Goal: Ask a question

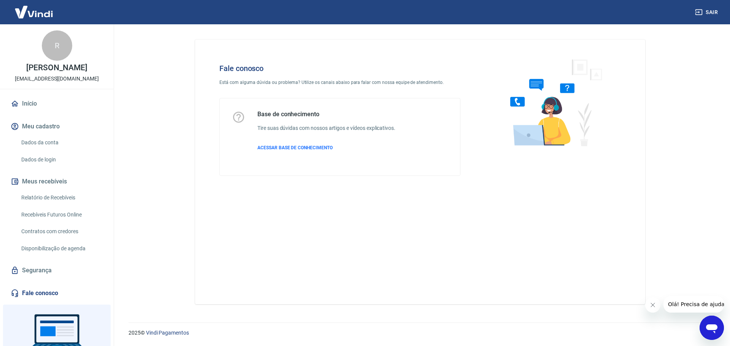
click at [709, 322] on icon "Abrir janela de mensagens" at bounding box center [712, 328] width 14 height 14
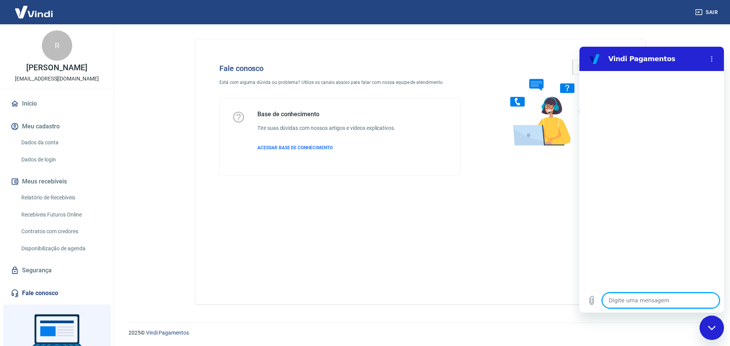
type textarea "b"
type textarea "x"
type textarea "bo"
type textarea "x"
type textarea "bom"
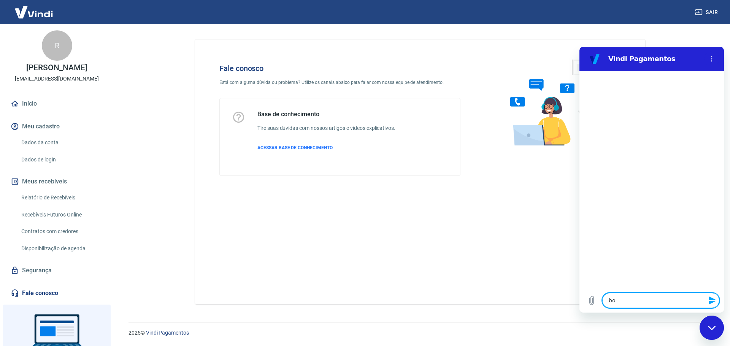
type textarea "x"
type textarea "bom"
type textarea "x"
type textarea "bom d"
type textarea "x"
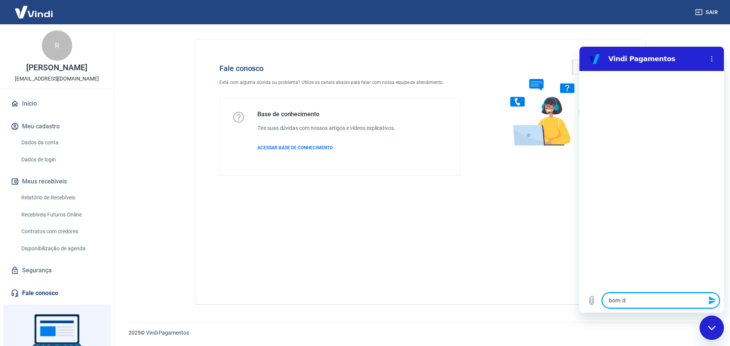
type textarea "bom di"
type textarea "x"
type textarea "bom dia"
type textarea "x"
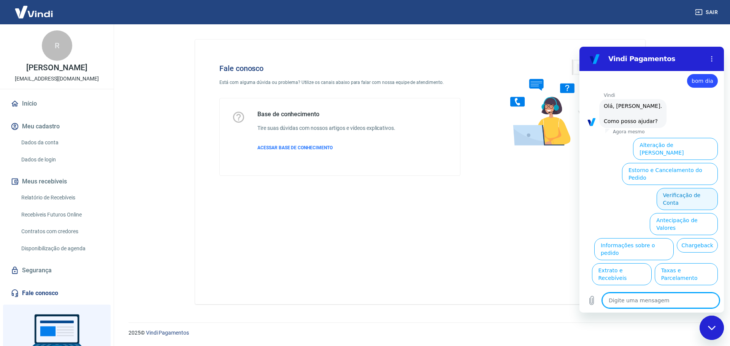
scroll to position [18, 0]
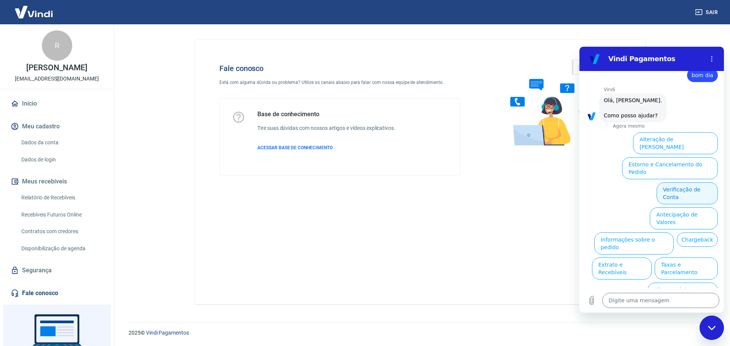
click at [680, 182] on button "Verificação de Conta" at bounding box center [686, 193] width 61 height 22
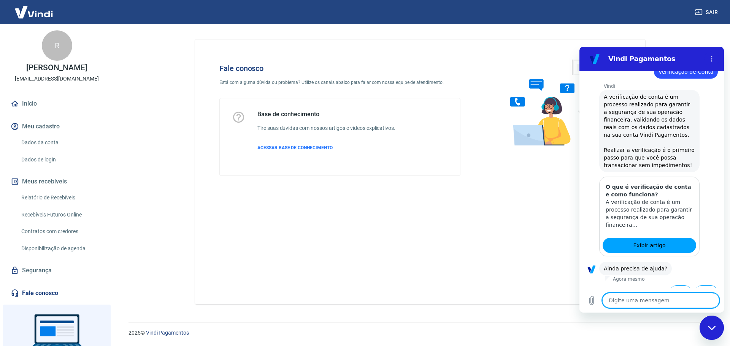
scroll to position [93, 0]
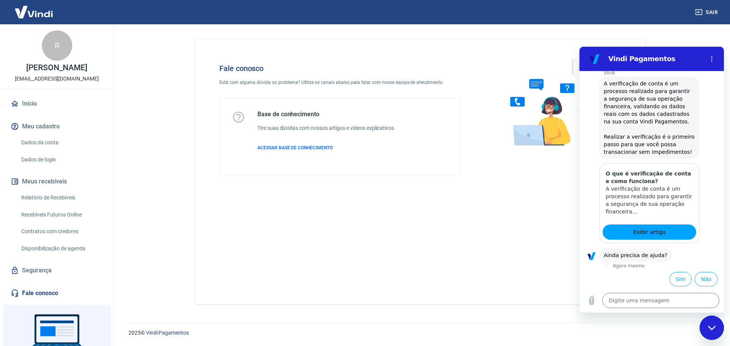
click at [666, 275] on li "Sim" at bounding box center [678, 277] width 25 height 17
click at [675, 279] on button "Sim" at bounding box center [680, 279] width 22 height 14
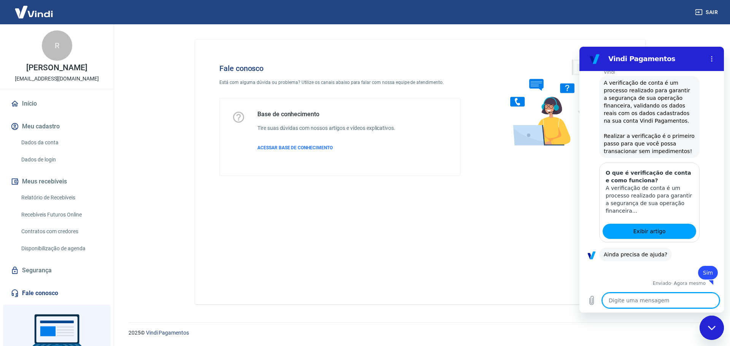
type textarea "x"
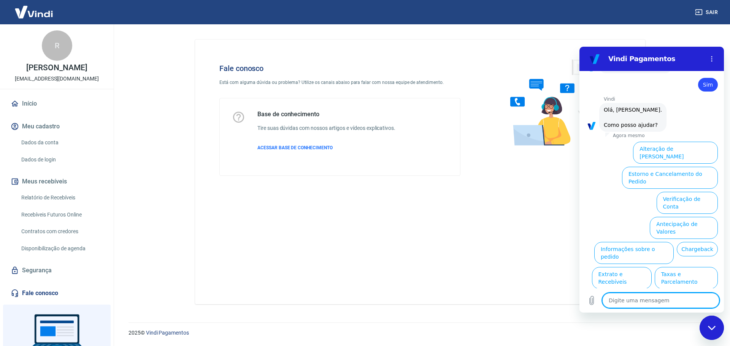
scroll to position [291, 0]
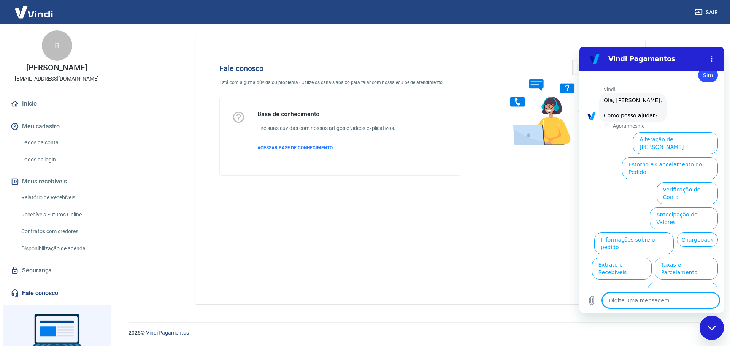
type textarea "q"
type textarea "x"
type textarea "qu"
type textarea "x"
type textarea "que"
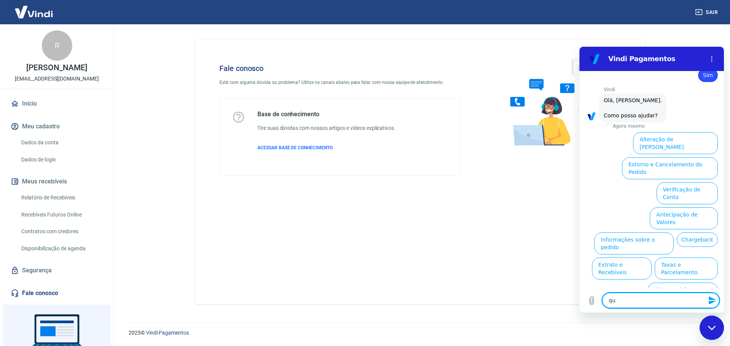
type textarea "x"
type textarea "quer"
type textarea "x"
type textarea "quero"
type textarea "x"
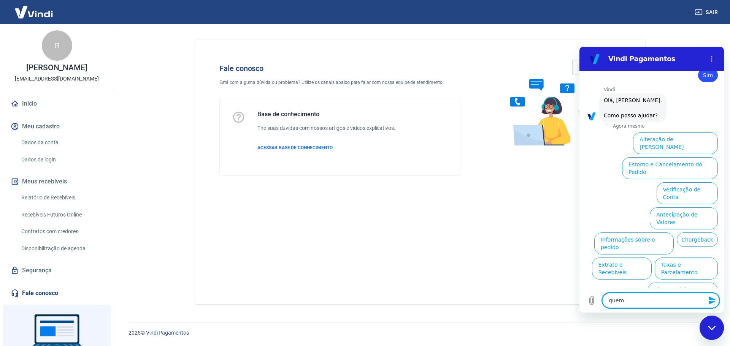
type textarea "quero"
type textarea "x"
type textarea "quero s"
type textarea "x"
type textarea "quero sa"
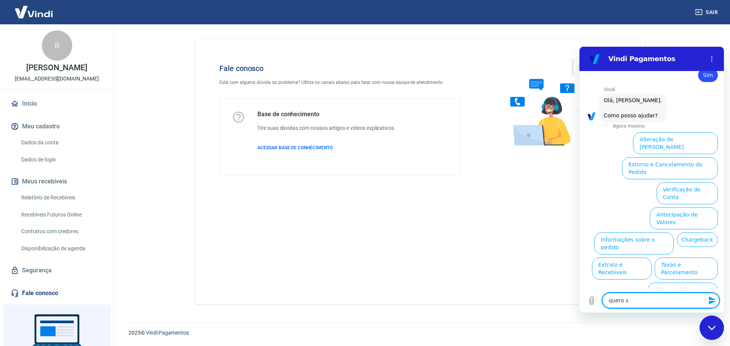
type textarea "x"
type textarea "quero sab"
type textarea "x"
type textarea "quero sabe"
type textarea "x"
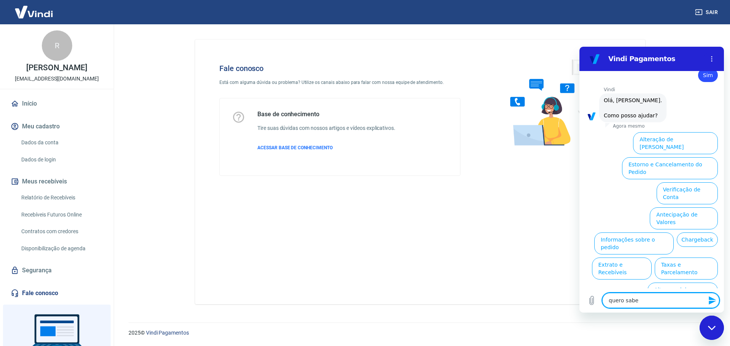
type textarea "quero saber"
type textarea "x"
type textarea "quero saber"
type textarea "x"
type textarea "quero saber q"
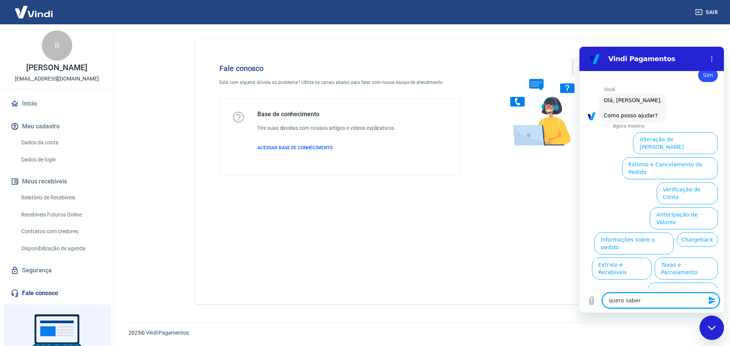
type textarea "x"
type textarea "quero saber qu"
type textarea "x"
type textarea "quero saber qua"
type textarea "x"
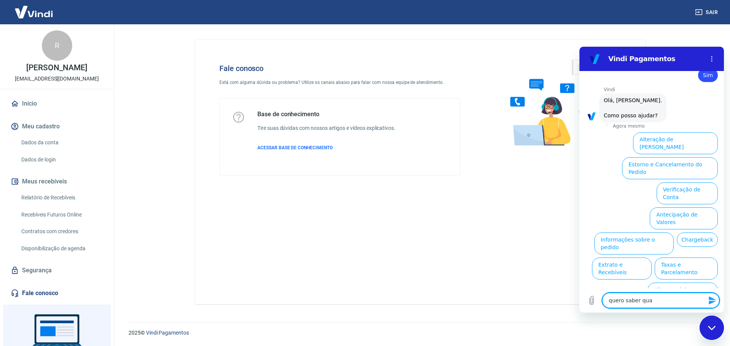
type textarea "quero saber quan"
type textarea "x"
type textarea "quero saber quant"
type textarea "x"
type textarea "quero saber quanta"
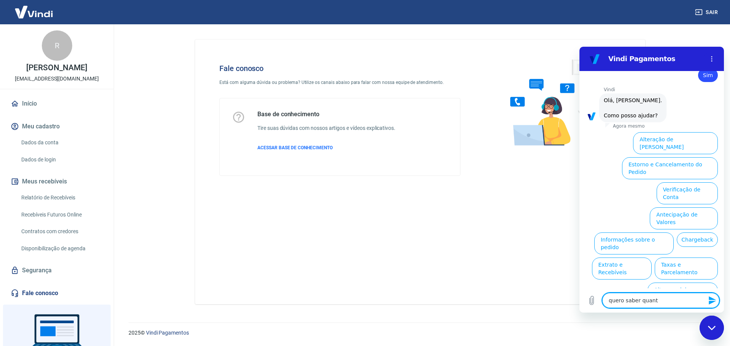
type textarea "x"
type textarea "quero saber quantas"
type textarea "x"
type textarea "quero saber quanta"
type textarea "x"
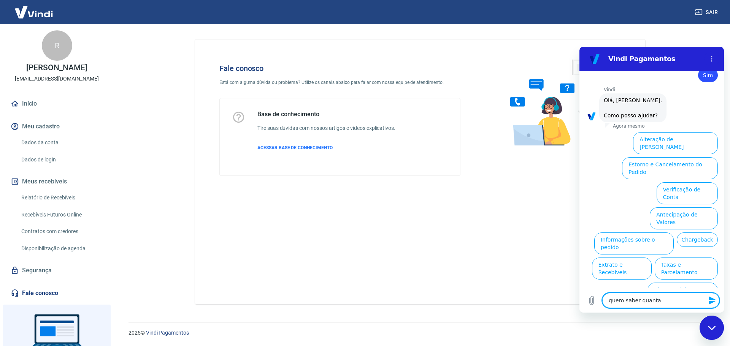
type textarea "quero saber quant"
type textarea "x"
type textarea "quero saber quanto"
type textarea "x"
type textarea "quero saber quantos"
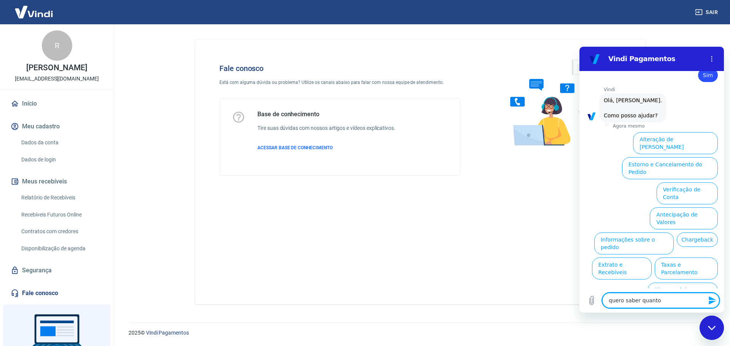
type textarea "x"
type textarea "quero saber quantos"
type textarea "x"
type textarea "quero saber quantos b"
type textarea "x"
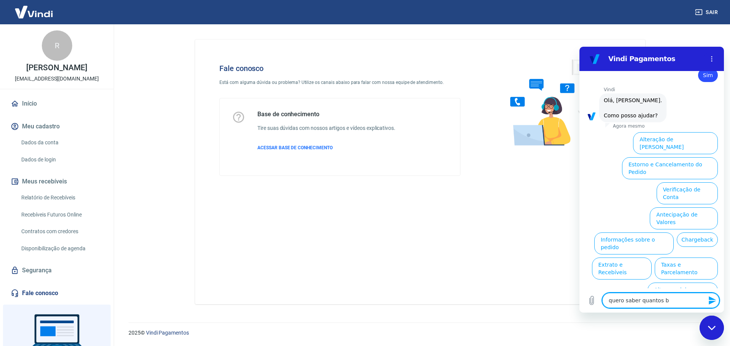
type textarea "quero saber quantos bo"
type textarea "x"
type textarea "quero saber quantos bol"
type textarea "x"
type textarea "quero saber quantos bole"
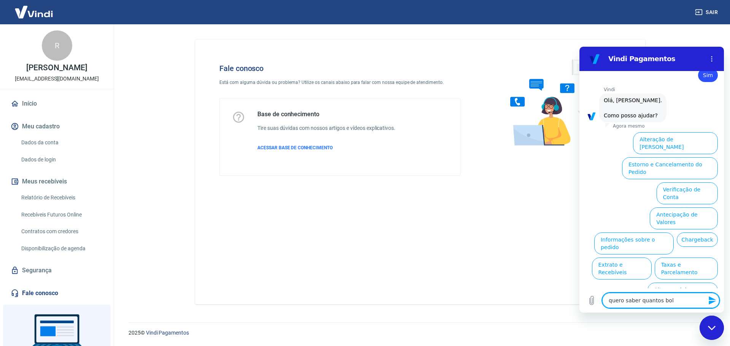
type textarea "x"
type textarea "quero saber quantos bolet"
type textarea "x"
type textarea "quero saber quantos boleto"
type textarea "x"
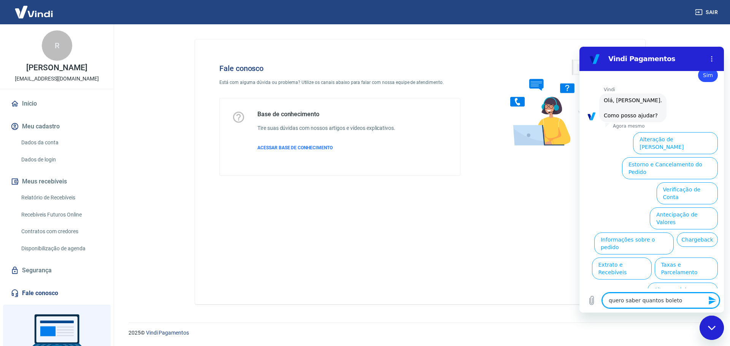
type textarea "quero saber quantos boletos"
type textarea "x"
type textarea "quero saber quantos boletos"
type textarea "x"
type textarea "quero saber quantos boletos a"
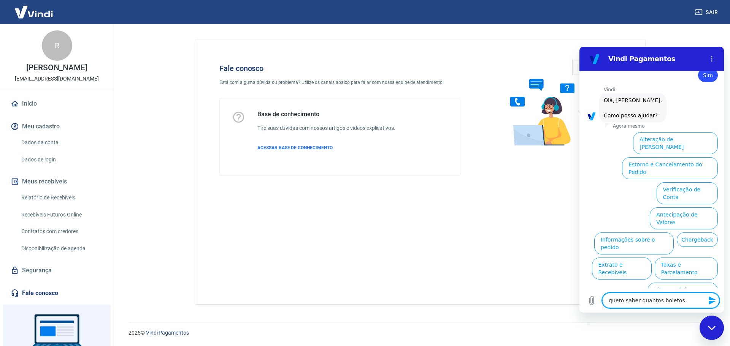
type textarea "x"
type textarea "quero saber quantos boletos ai"
type textarea "x"
type textarea "quero saber quantos boletos ain"
type textarea "x"
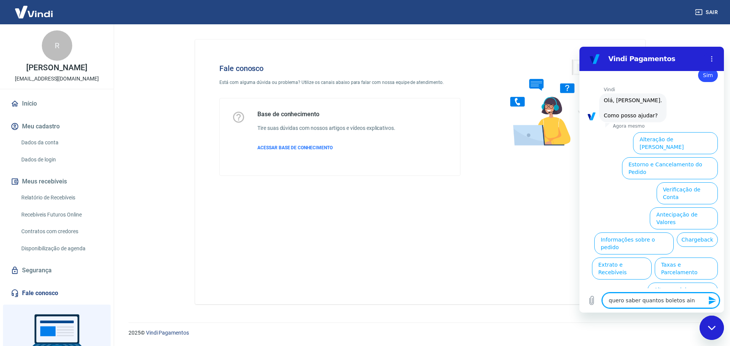
type textarea "quero saber quantos boletos aind"
type textarea "x"
type textarea "quero saber quantos boletos ainda"
type textarea "x"
type textarea "quero saber quantos boletos ainda"
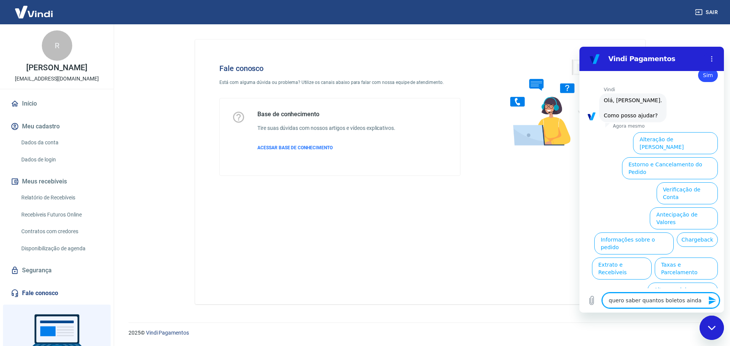
type textarea "x"
type textarea "quero saber quantos boletos ainda p"
type textarea "x"
type textarea "quero saber quantos boletos ainda pr"
type textarea "x"
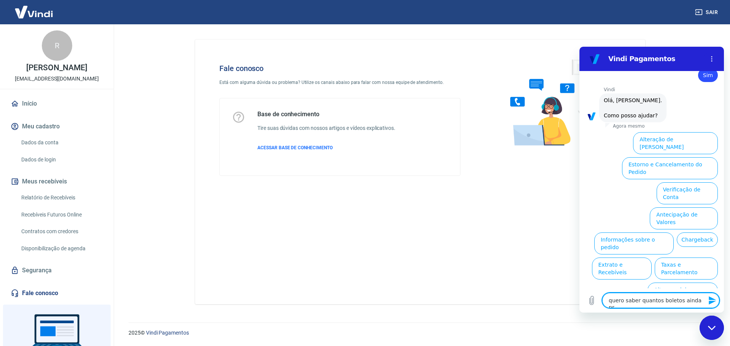
type textarea "quero saber quantos boletos ainda pre"
type textarea "x"
type textarea "quero saber quantos boletos ainda prec"
type textarea "x"
type textarea "quero saber quantos boletos ainda preci"
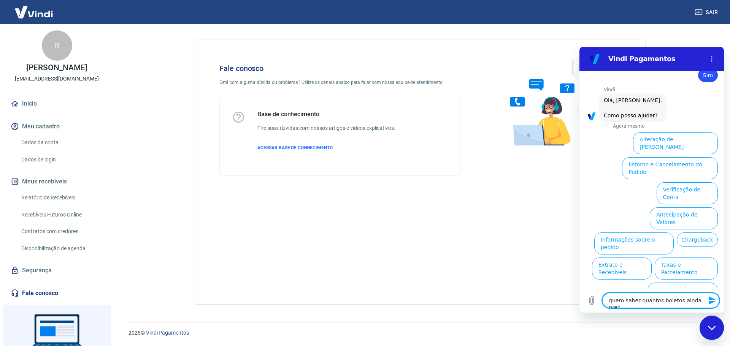
type textarea "x"
type textarea "quero saber quantos boletos ainda precis"
type textarea "x"
type textarea "quero saber quantos boletos ainda preciso"
type textarea "x"
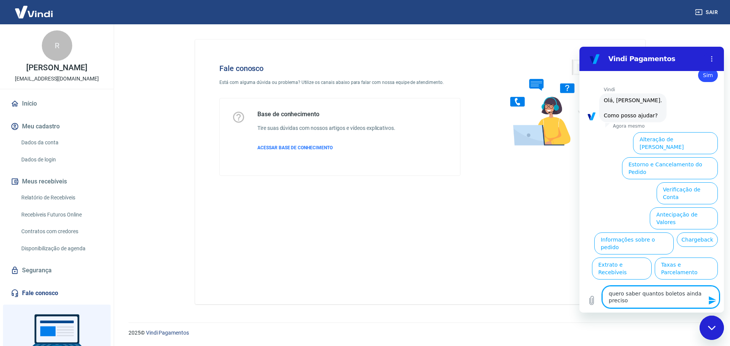
type textarea "quero saber quantos boletos ainda preciso"
type textarea "x"
type textarea "quero saber quantos boletos ainda preciso p"
type textarea "x"
type textarea "quero saber quantos boletos ainda preciso pa"
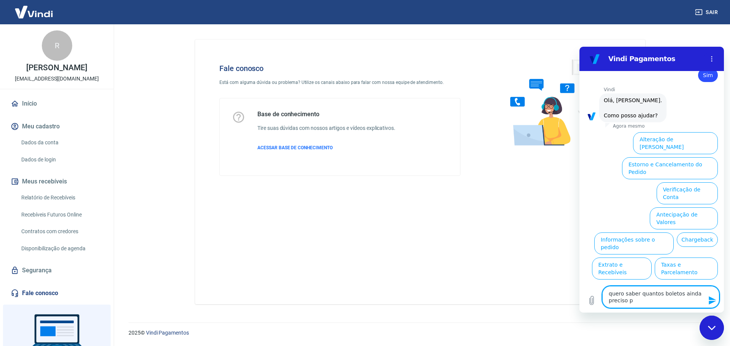
type textarea "x"
type textarea "quero saber quantos boletos ainda preciso pah"
type textarea "x"
type textarea "quero saber quantos boletos ainda preciso paha"
type textarea "x"
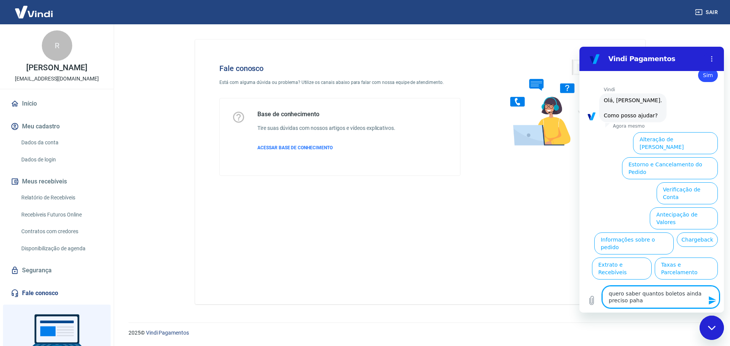
type textarea "quero saber quantos boletos ainda preciso pahar"
type textarea "x"
type textarea "quero saber quantos boletos ainda preciso paha"
type textarea "x"
type textarea "quero saber quantos boletos ainda preciso pah"
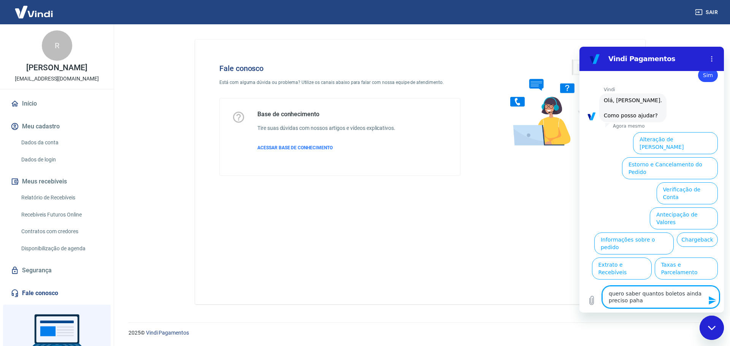
type textarea "x"
type textarea "quero saber quantos boletos ainda preciso pa"
type textarea "x"
type textarea "quero saber quantos boletos ainda preciso pagh"
type textarea "x"
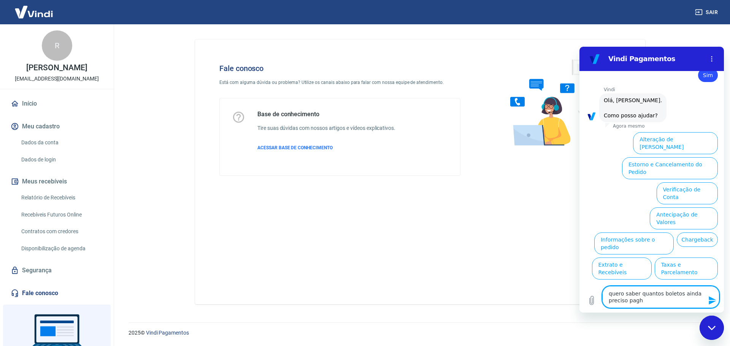
type textarea "quero saber quantos boletos ainda preciso pagha"
type textarea "x"
type textarea "quero saber quantos boletos ainda preciso paghar"
type textarea "x"
type textarea "quero saber quantos boletos ainda preciso paghar?"
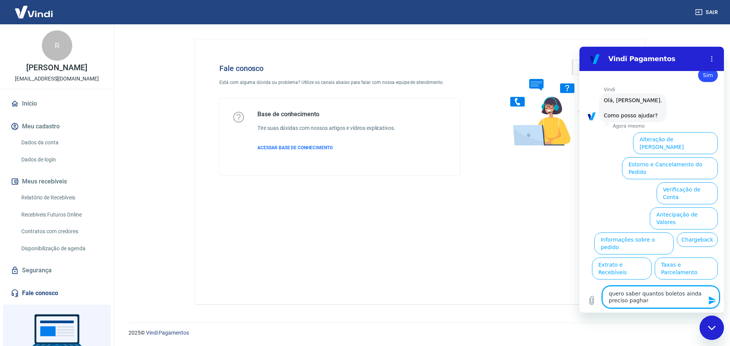
type textarea "x"
type textarea "quero saber quantos boletos ainda preciso paghar"
type textarea "x"
type textarea "quero saber quantos boletos ainda preciso pagha"
type textarea "x"
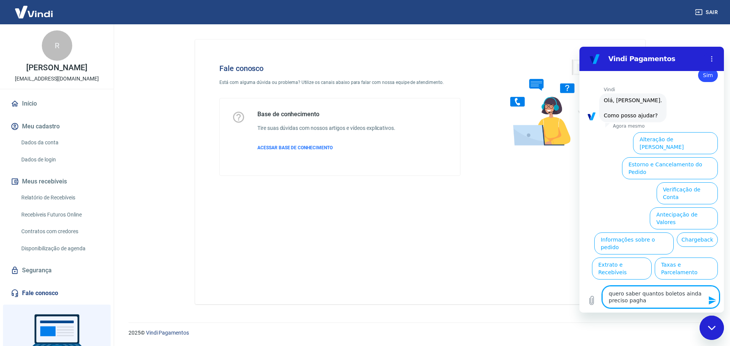
type textarea "quero saber quantos boletos ainda preciso pagh"
type textarea "x"
type textarea "quero saber quantos boletos ainda preciso pag"
type textarea "x"
type textarea "quero saber quantos boletos ainda preciso paga"
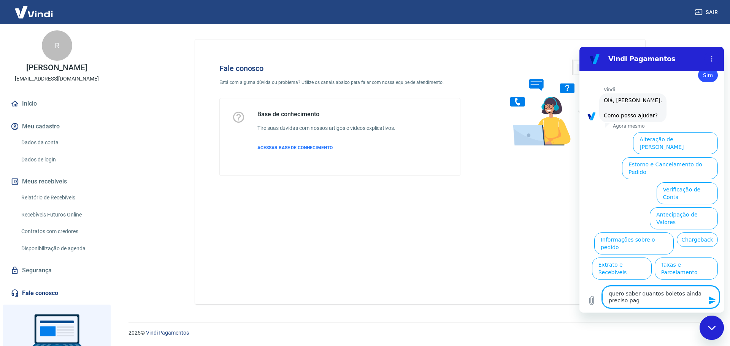
type textarea "x"
type textarea "quero saber quantos boletos ainda preciso pagar"
type textarea "x"
type textarea "quero saber quantos boletos ainda preciso pagar?"
type textarea "x"
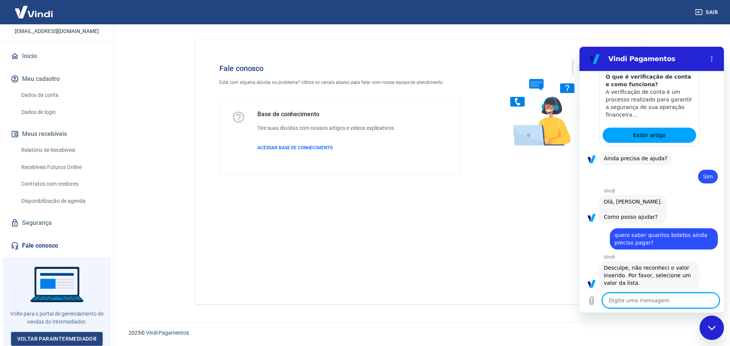
scroll to position [200, 0]
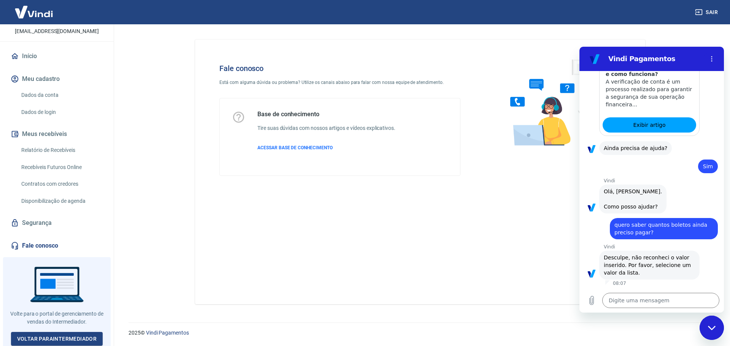
drag, startPoint x: 659, startPoint y: 213, endPoint x: 725, endPoint y: -46, distance: 267.6
drag, startPoint x: 846, startPoint y: 223, endPoint x: 711, endPoint y: 328, distance: 170.1
click at [711, 328] on icon "Fechar janela de mensagens" at bounding box center [712, 328] width 8 height 5
type textarea "x"
